Goal: Use online tool/utility: Utilize a website feature to perform a specific function

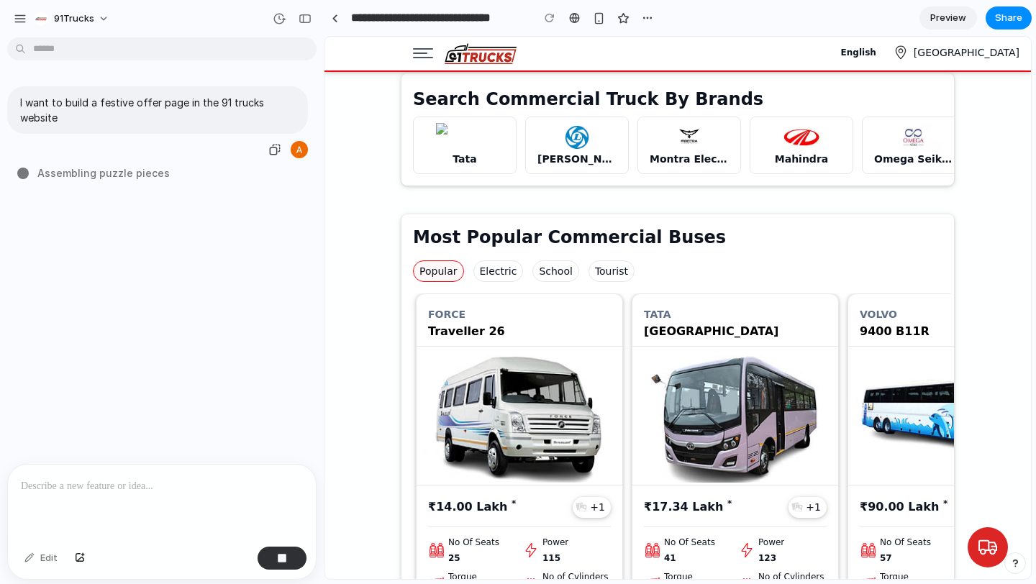
click at [224, 104] on p "I want to build a festive offer page in the 91 trucks website" at bounding box center [157, 110] width 275 height 30
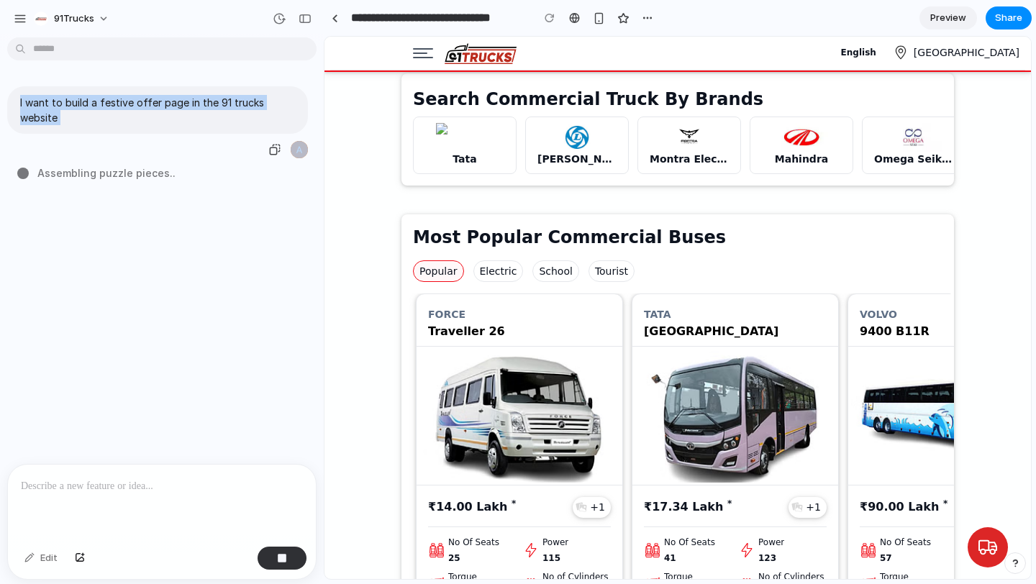
click at [224, 104] on p "I want to build a festive offer page in the 91 trucks website" at bounding box center [157, 110] width 275 height 30
copy div "I want to build a festive offer page in the 91 trucks website"
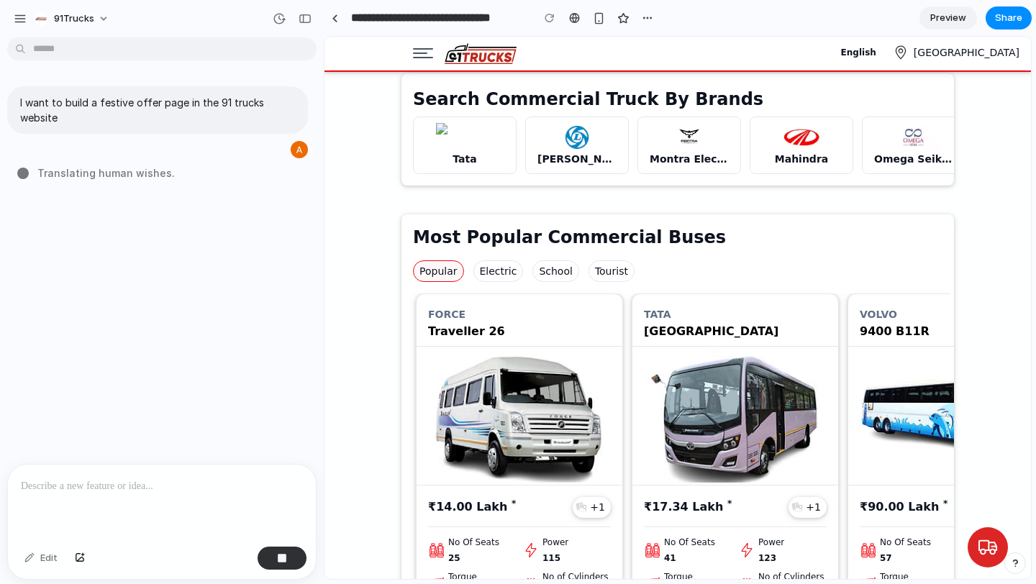
click at [116, 481] on p at bounding box center [162, 486] width 282 height 17
click at [271, 554] on button "button" at bounding box center [281, 558] width 49 height 23
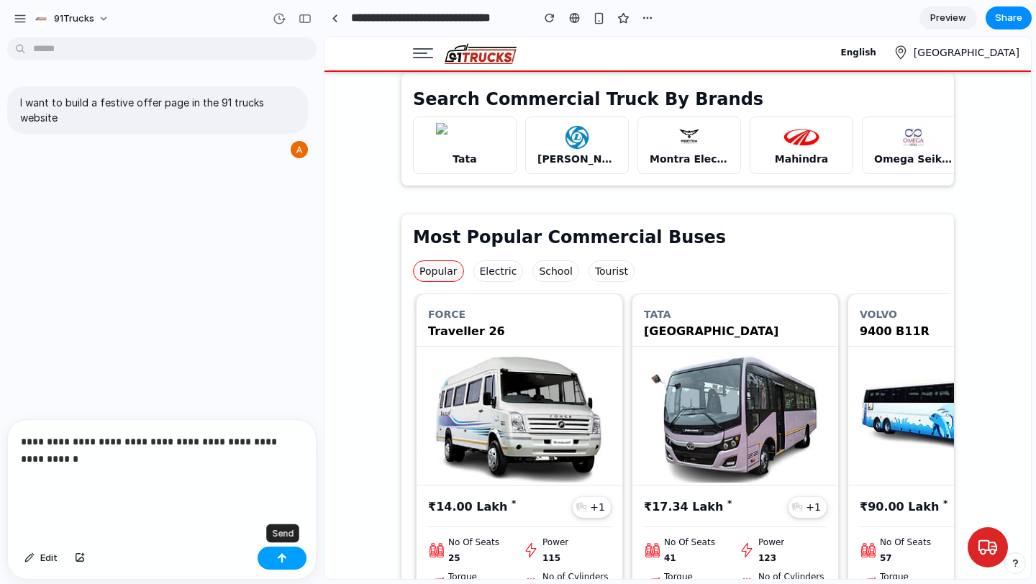
click at [275, 554] on button "button" at bounding box center [281, 558] width 49 height 23
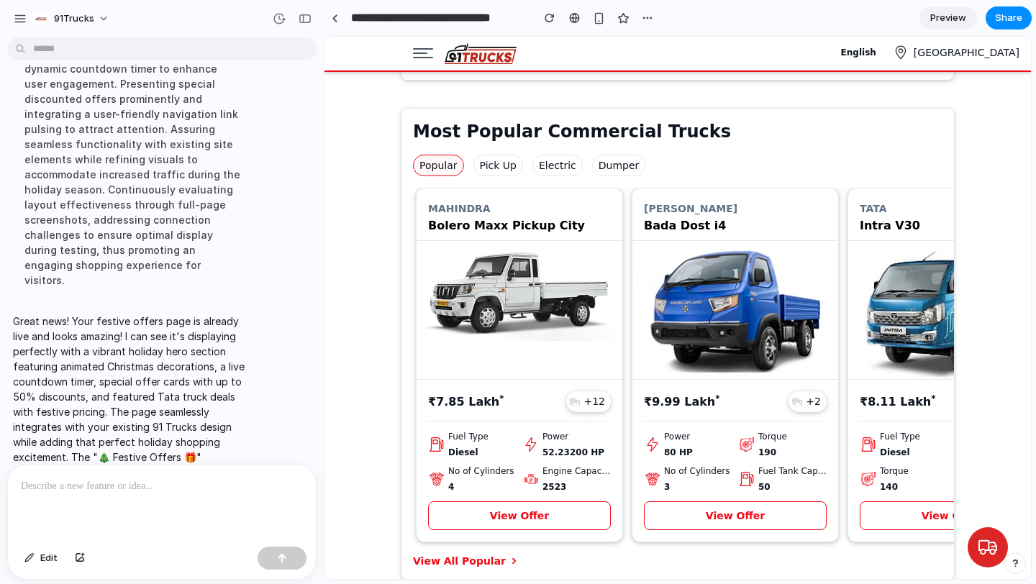
scroll to position [2991, 0]
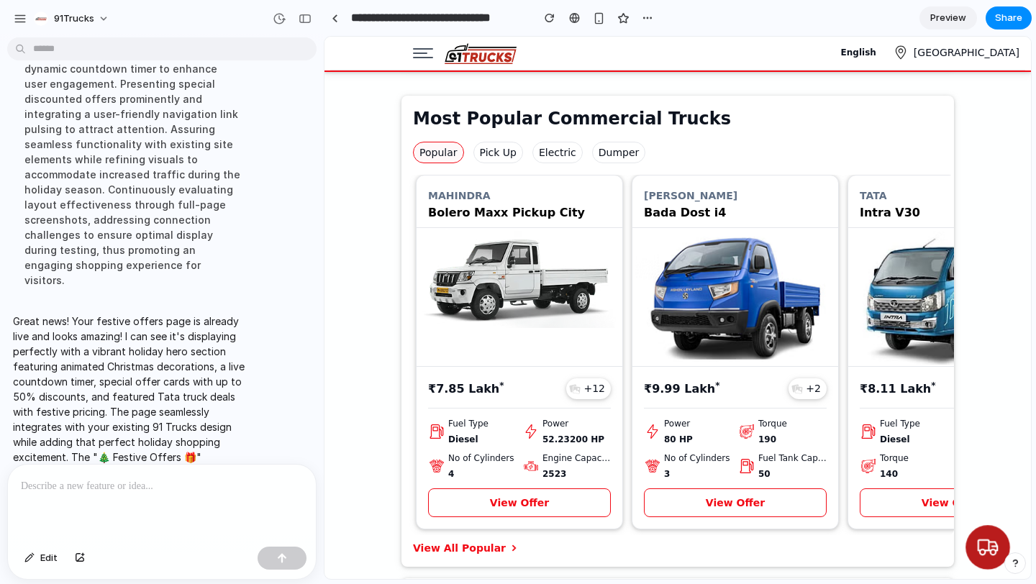
click at [982, 547] on icon at bounding box center [987, 542] width 23 height 23
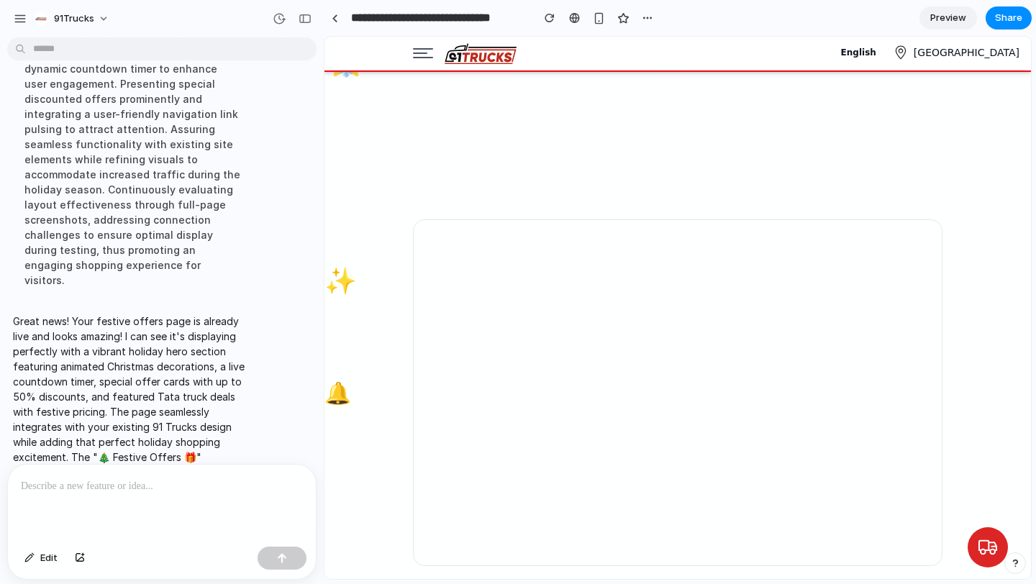
scroll to position [0, 0]
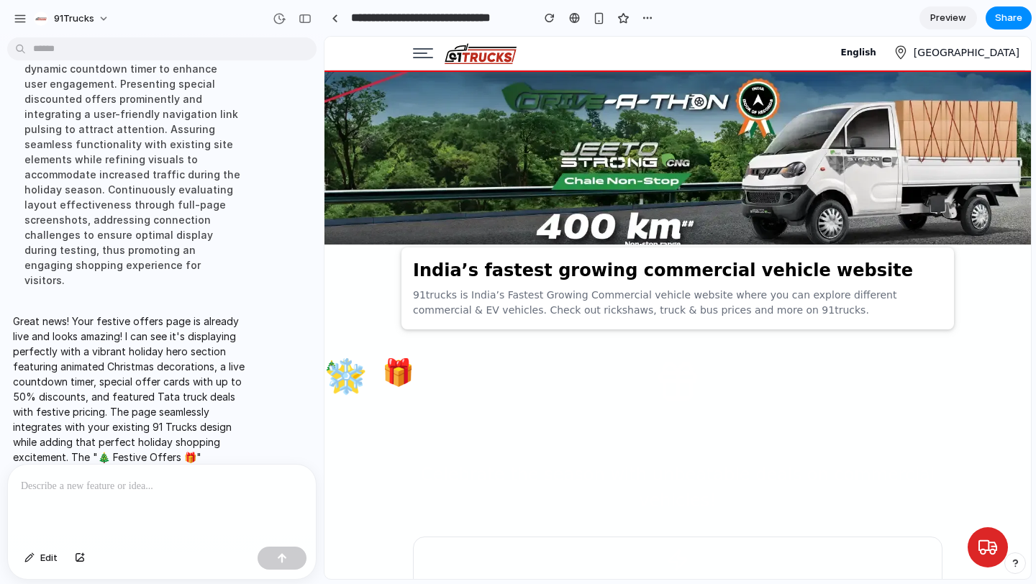
drag, startPoint x: 936, startPoint y: 379, endPoint x: 936, endPoint y: 240, distance: 138.8
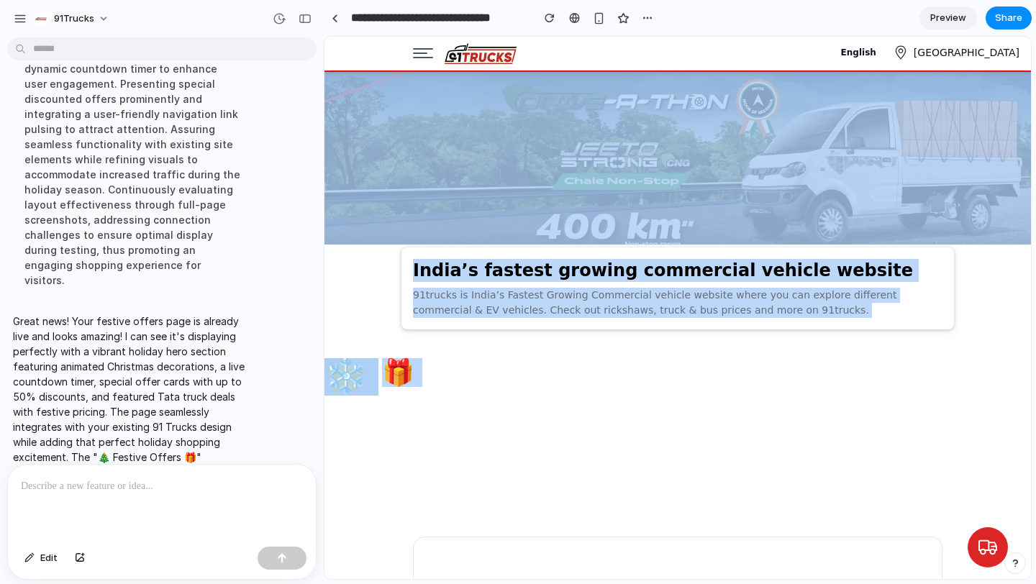
click at [834, 319] on section "India’s fastest growing commercial vehicle website 91trucks is India’s Fastest …" at bounding box center [677, 288] width 552 height 82
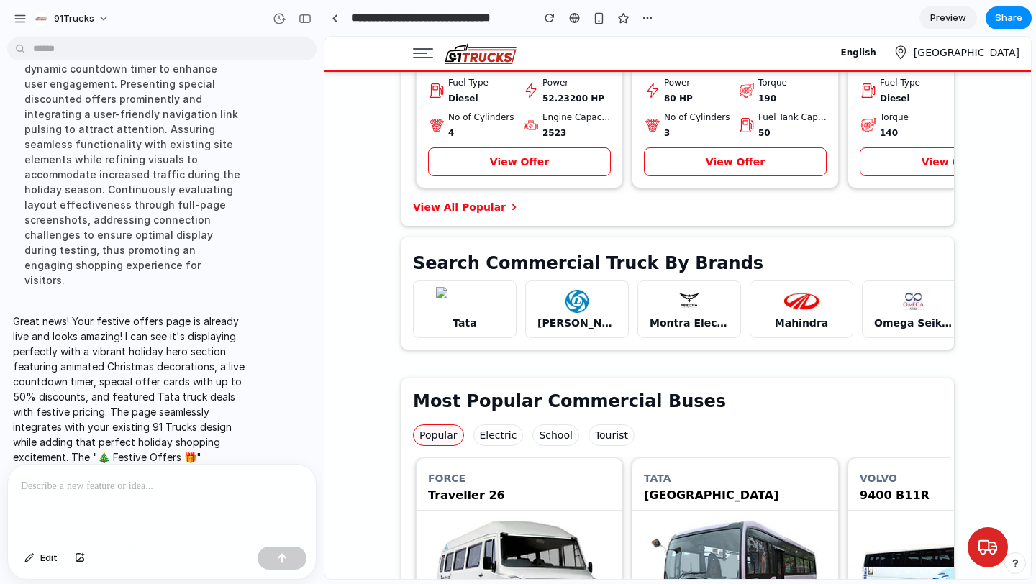
scroll to position [3331, 0]
